Goal: Information Seeking & Learning: Learn about a topic

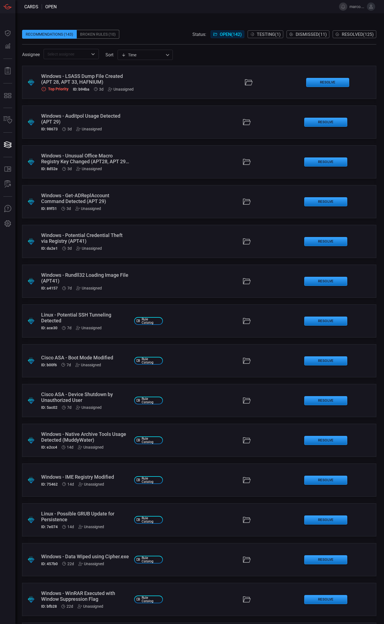
click at [261, 37] on button "Testing ( 1 )" at bounding box center [266, 34] width 36 height 8
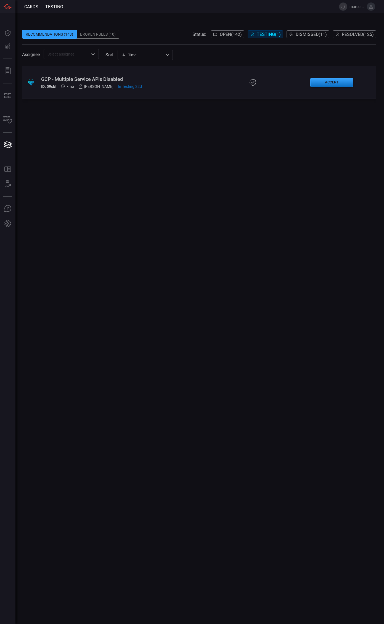
click at [224, 33] on span "Open ( 142 )" at bounding box center [231, 34] width 22 height 5
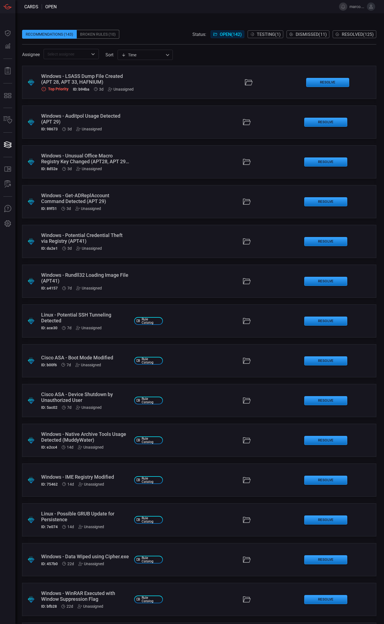
click at [84, 56] on input "text" at bounding box center [66, 54] width 43 height 7
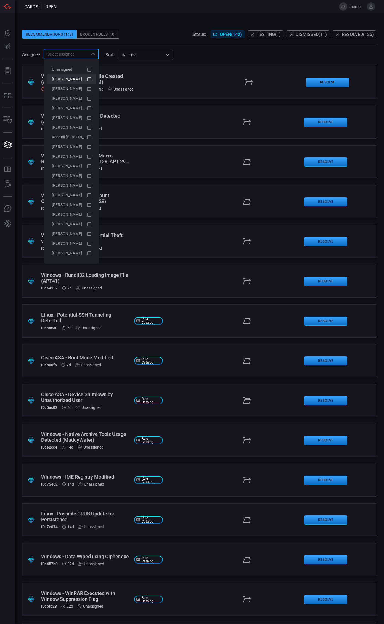
click at [90, 80] on icon at bounding box center [89, 79] width 5 height 7
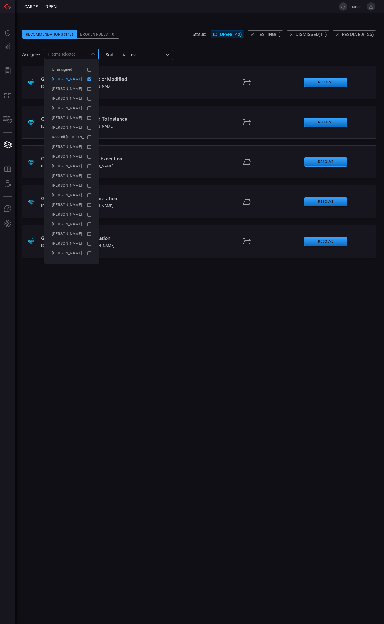
click at [154, 26] on span at bounding box center [199, 26] width 355 height 8
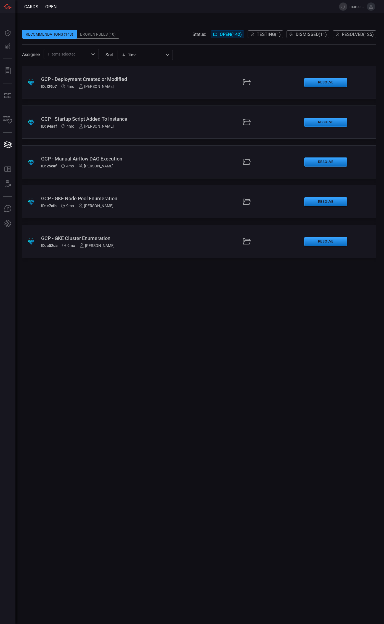
click at [127, 152] on div ".suggested_cards_icon{fill:url(#suggested_cards_icon);} GCP - Manual Airflow DA…" at bounding box center [199, 161] width 355 height 33
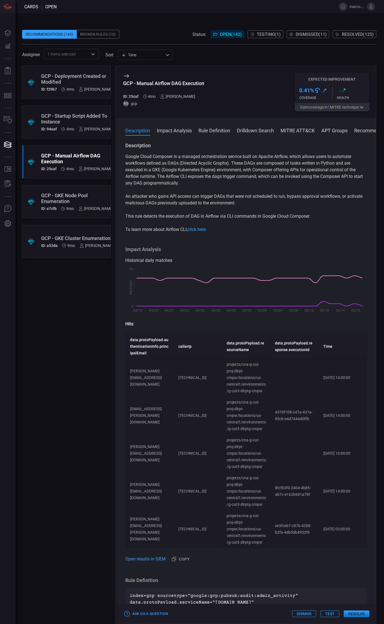
click at [119, 335] on div "Description Google Cloud Composer is a managed orchestration service built on A…" at bounding box center [247, 382] width 260 height 480
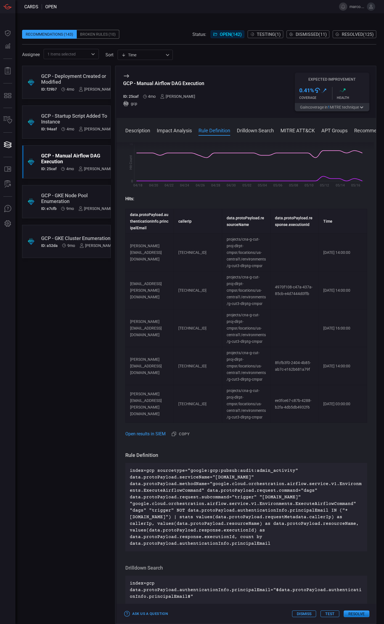
scroll to position [195, 0]
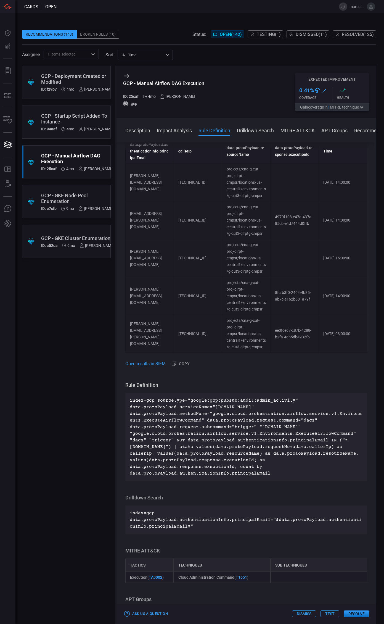
click at [68, 113] on div "GCP - Startup Script Added To Instance" at bounding box center [77, 119] width 73 height 12
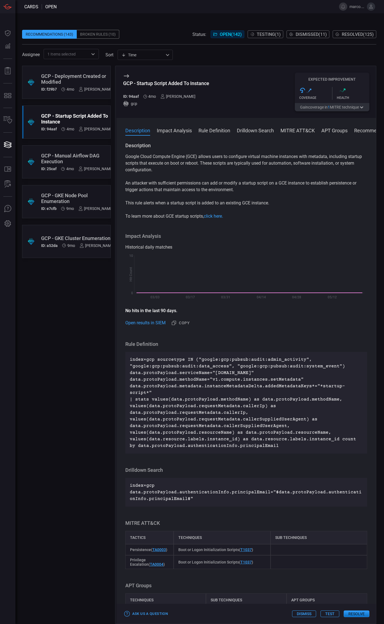
click at [66, 78] on div "GCP - Deployment Created or Modified" at bounding box center [77, 79] width 73 height 12
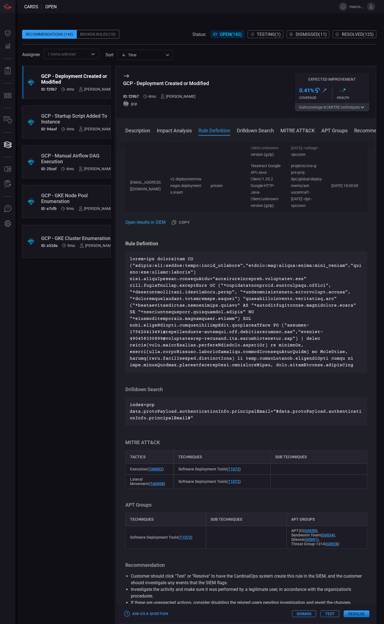
scroll to position [258, 0]
